Goal: Task Accomplishment & Management: Manage account settings

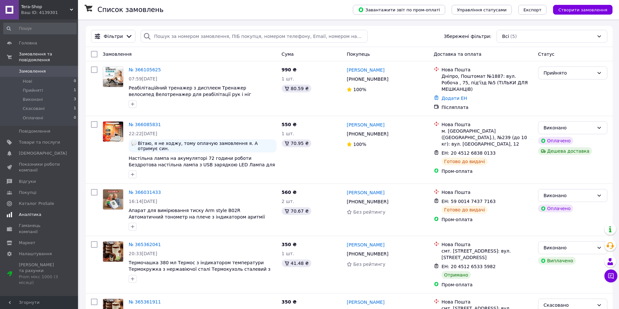
click at [32, 212] on span "Аналітика" at bounding box center [30, 215] width 22 height 6
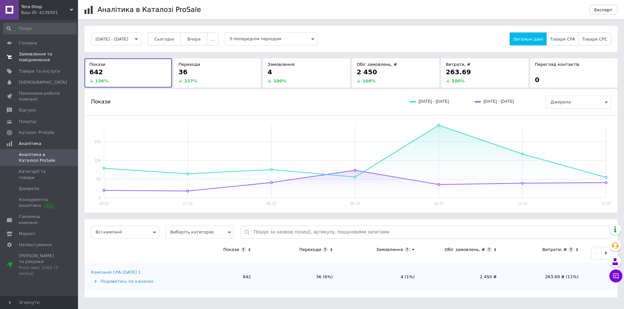
click at [29, 57] on span "Замовлення та повідомлення" at bounding box center [39, 57] width 41 height 12
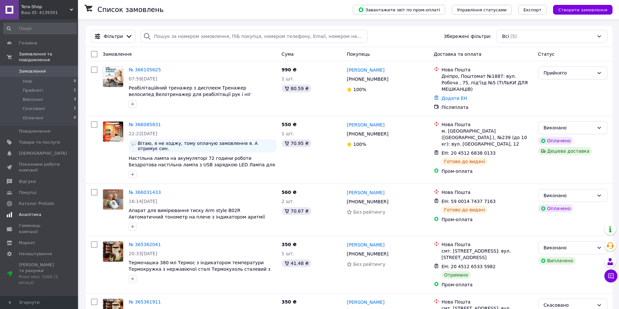
click at [30, 212] on span "Аналітика" at bounding box center [30, 215] width 22 height 6
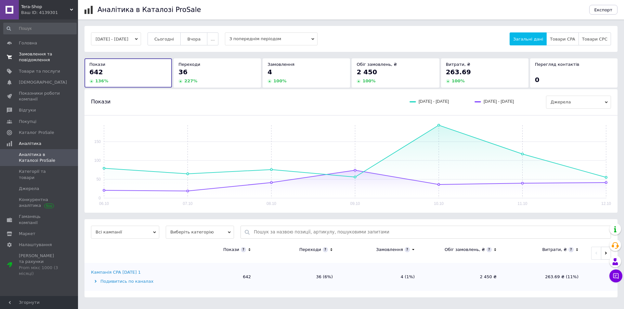
click at [36, 57] on span "Замовлення та повідомлення" at bounding box center [39, 57] width 41 height 12
